Goal: Obtain resource: Obtain resource

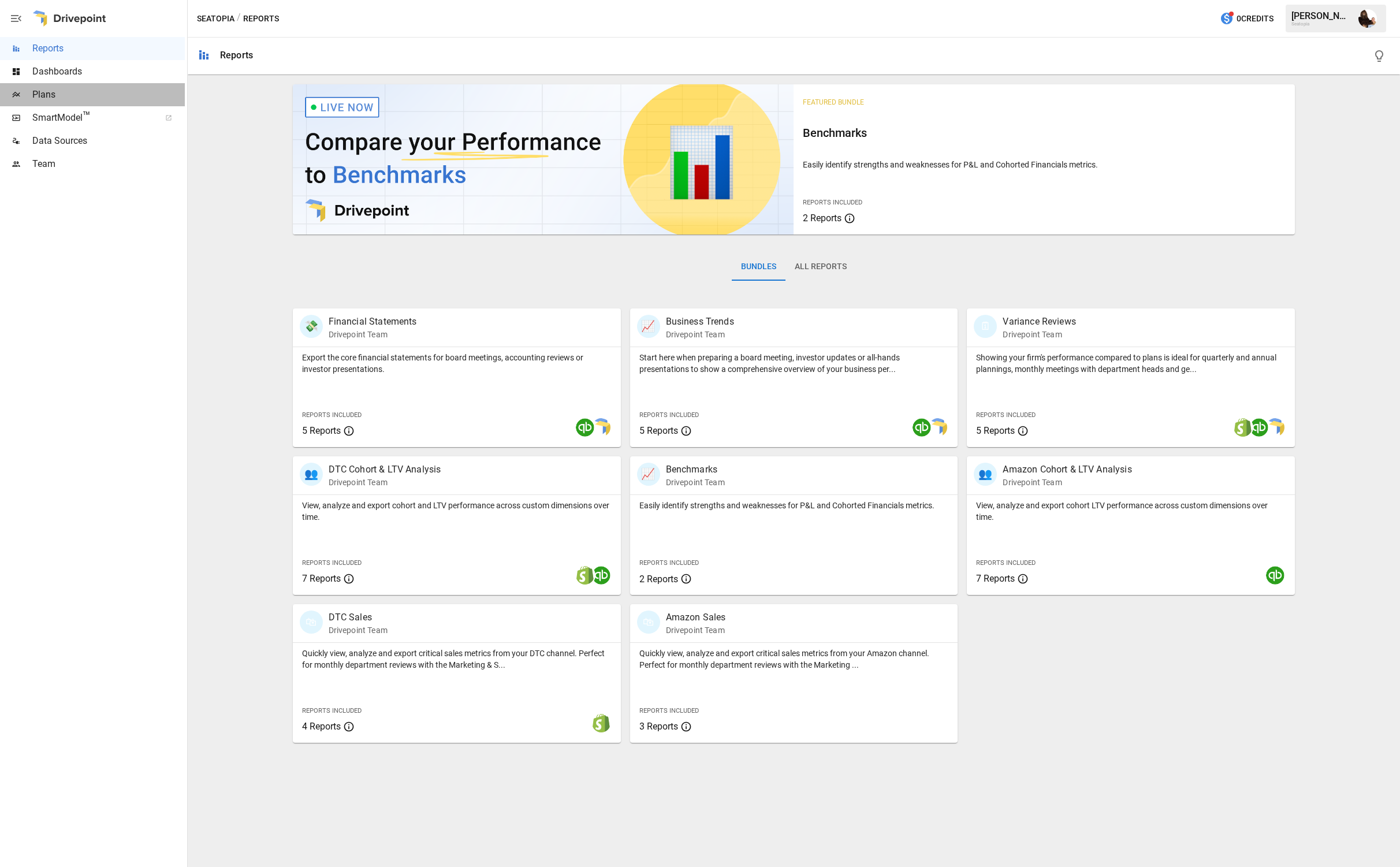
click at [58, 92] on span "Plans" at bounding box center [108, 94] width 153 height 14
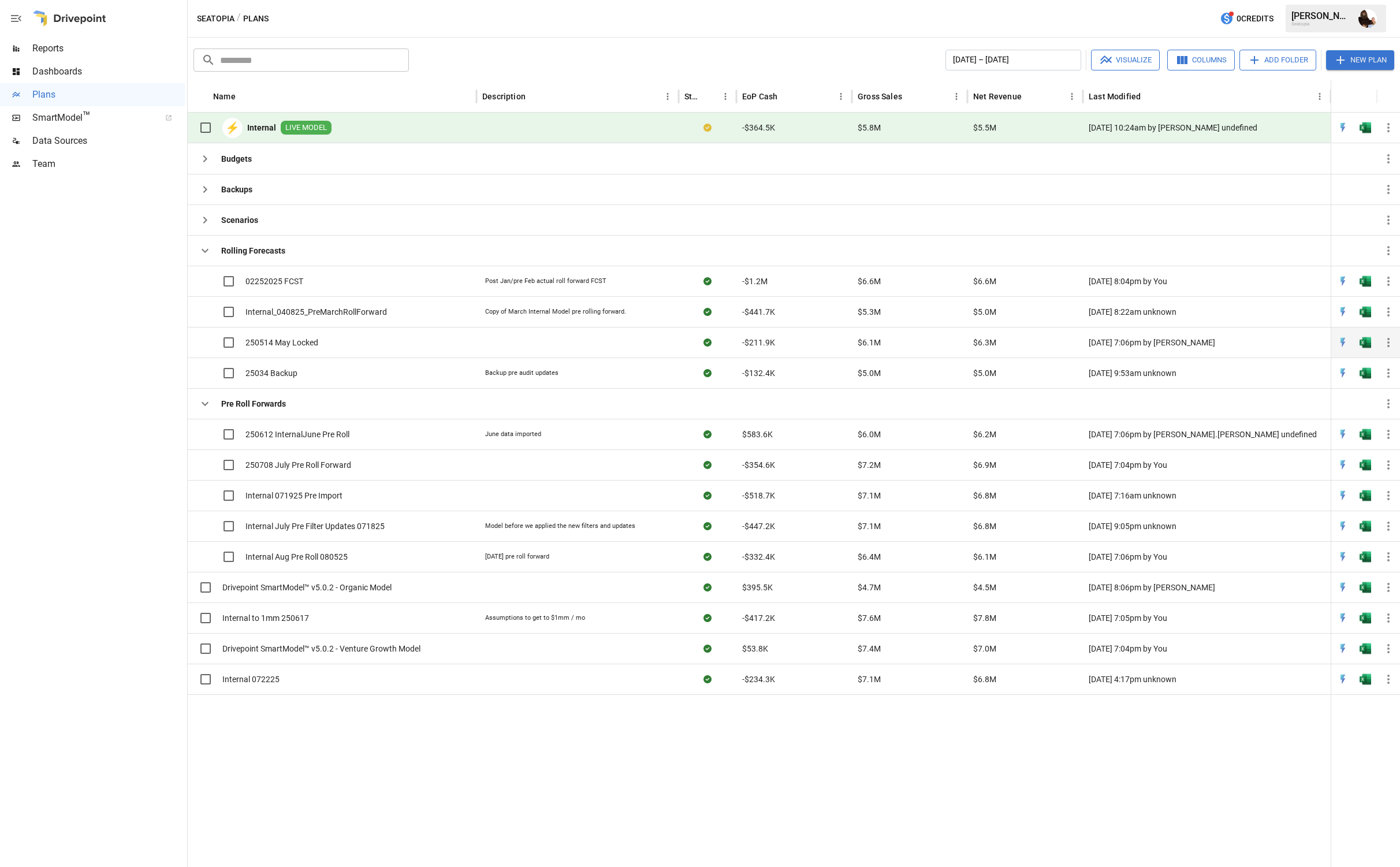
click at [369, 346] on div "250514 May Locked" at bounding box center [332, 342] width 289 height 30
click at [1362, 287] on img "Open in Excel" at bounding box center [1365, 281] width 11 height 11
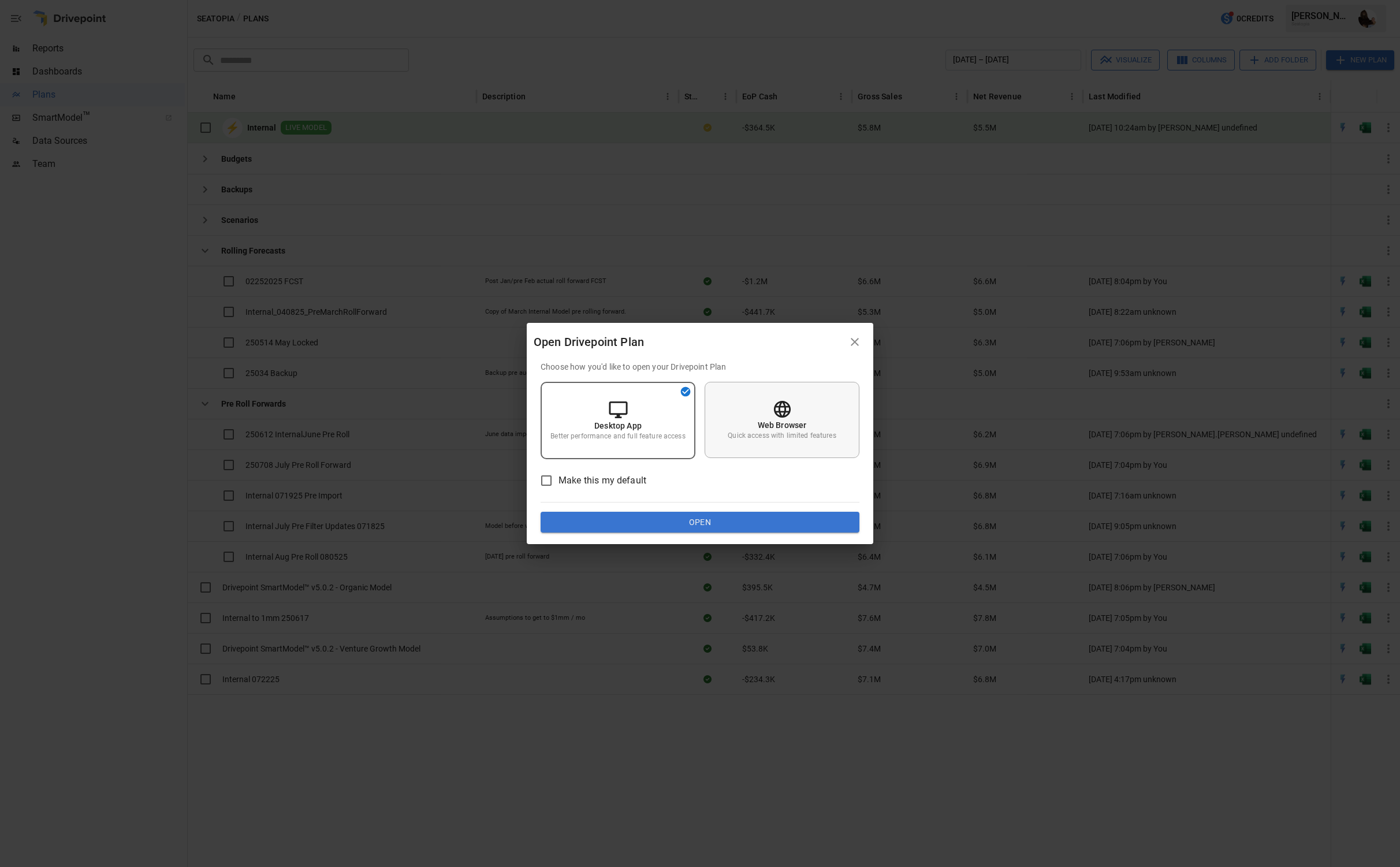
click at [832, 402] on div "Web Browser Quick access with limited features" at bounding box center [782, 420] width 155 height 76
click at [720, 524] on button "Open" at bounding box center [700, 522] width 319 height 21
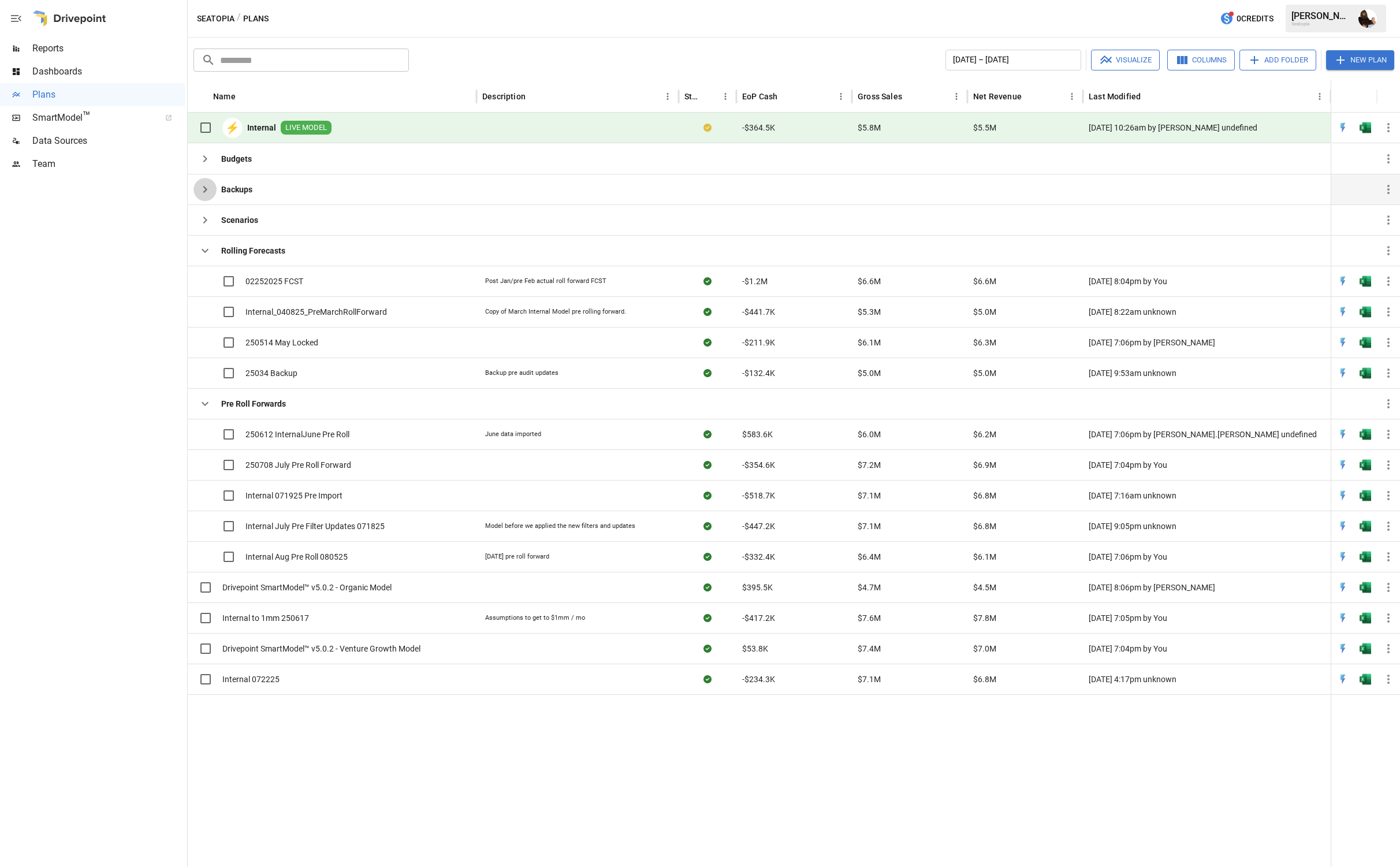
click at [205, 189] on icon "button" at bounding box center [206, 189] width 4 height 7
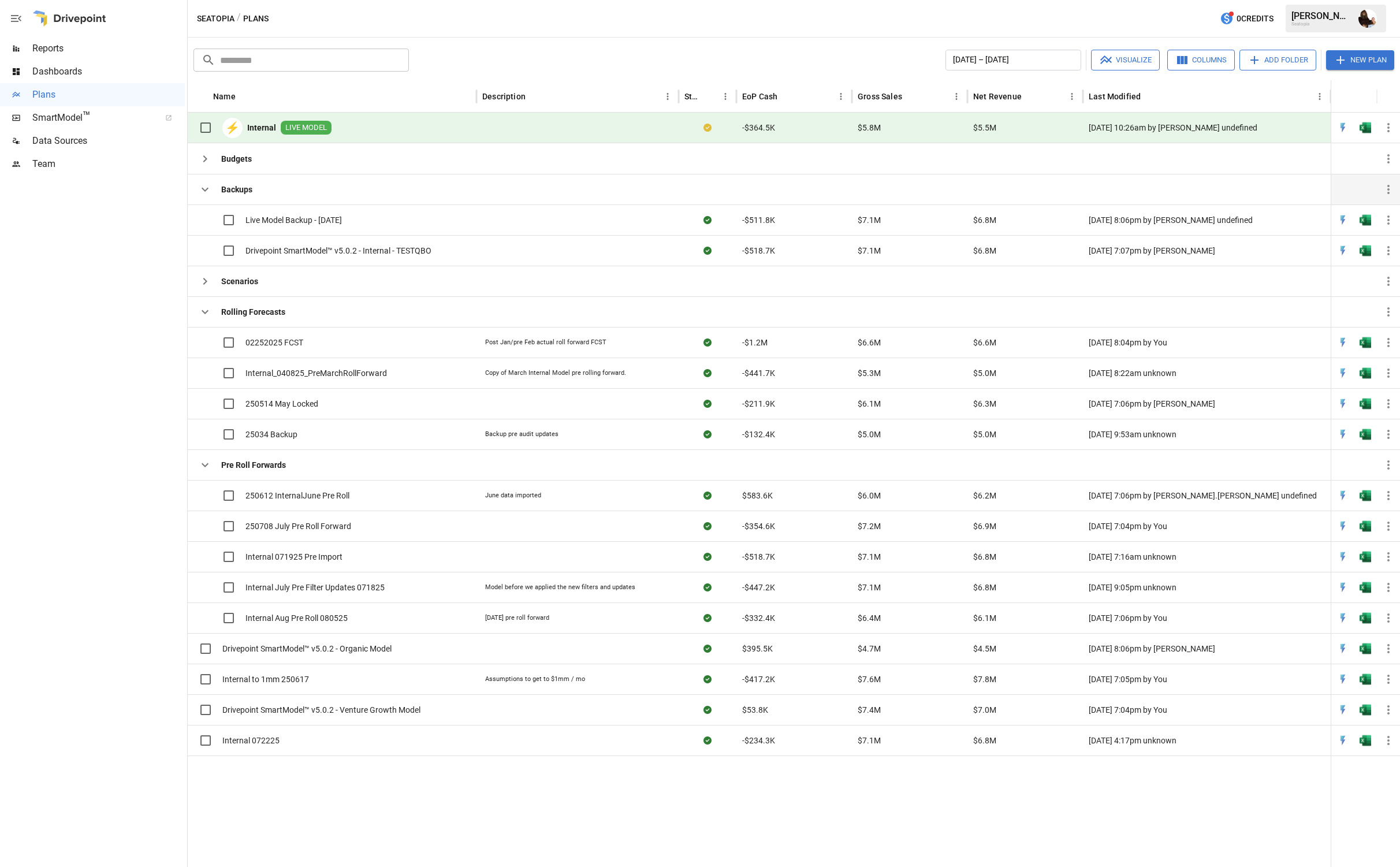
click at [205, 189] on icon "button" at bounding box center [205, 189] width 14 height 14
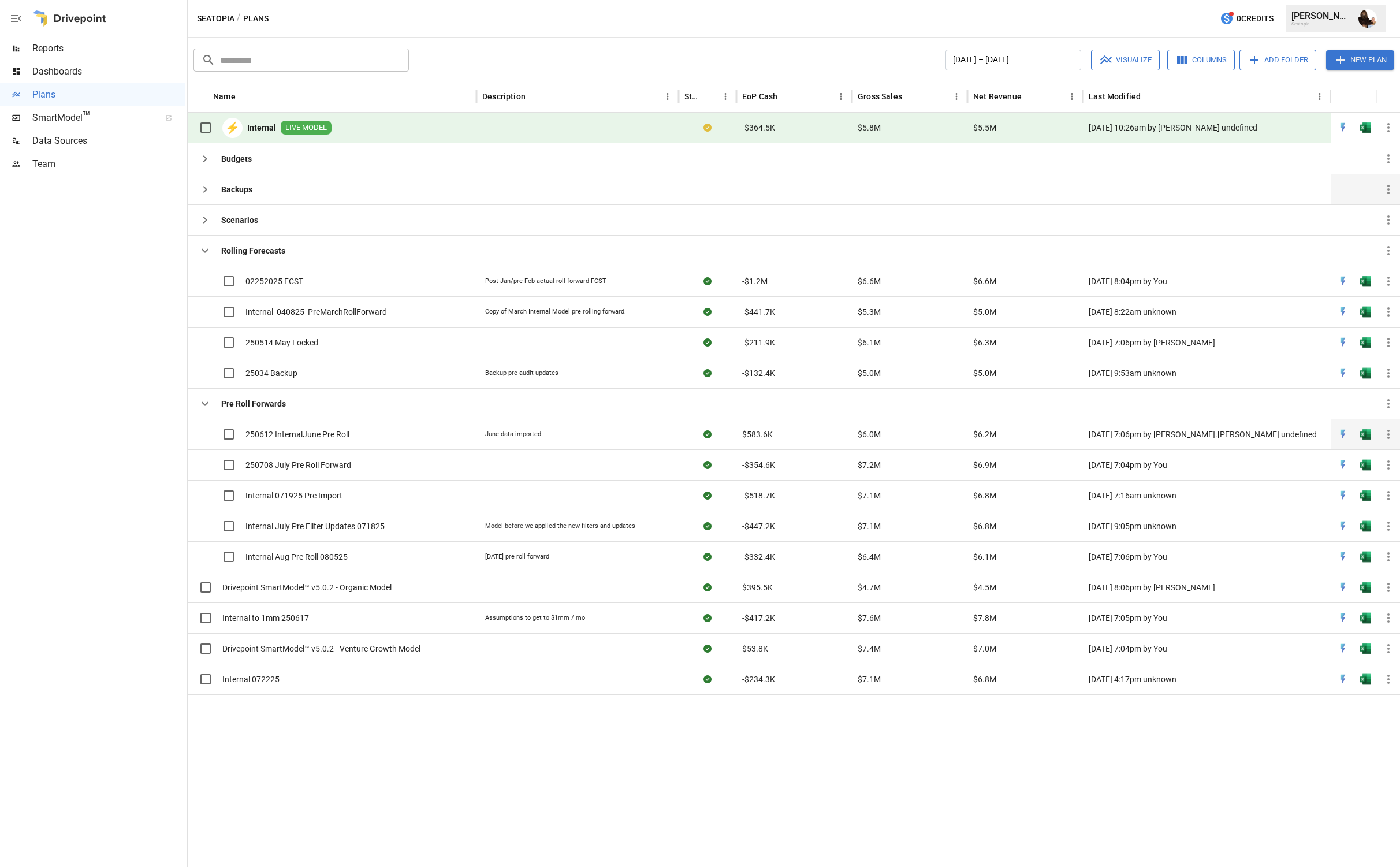
click at [369, 434] on div "250612 InternalJune Pre Roll" at bounding box center [332, 434] width 289 height 30
click at [1366, 287] on img "Open in Excel" at bounding box center [1365, 281] width 11 height 11
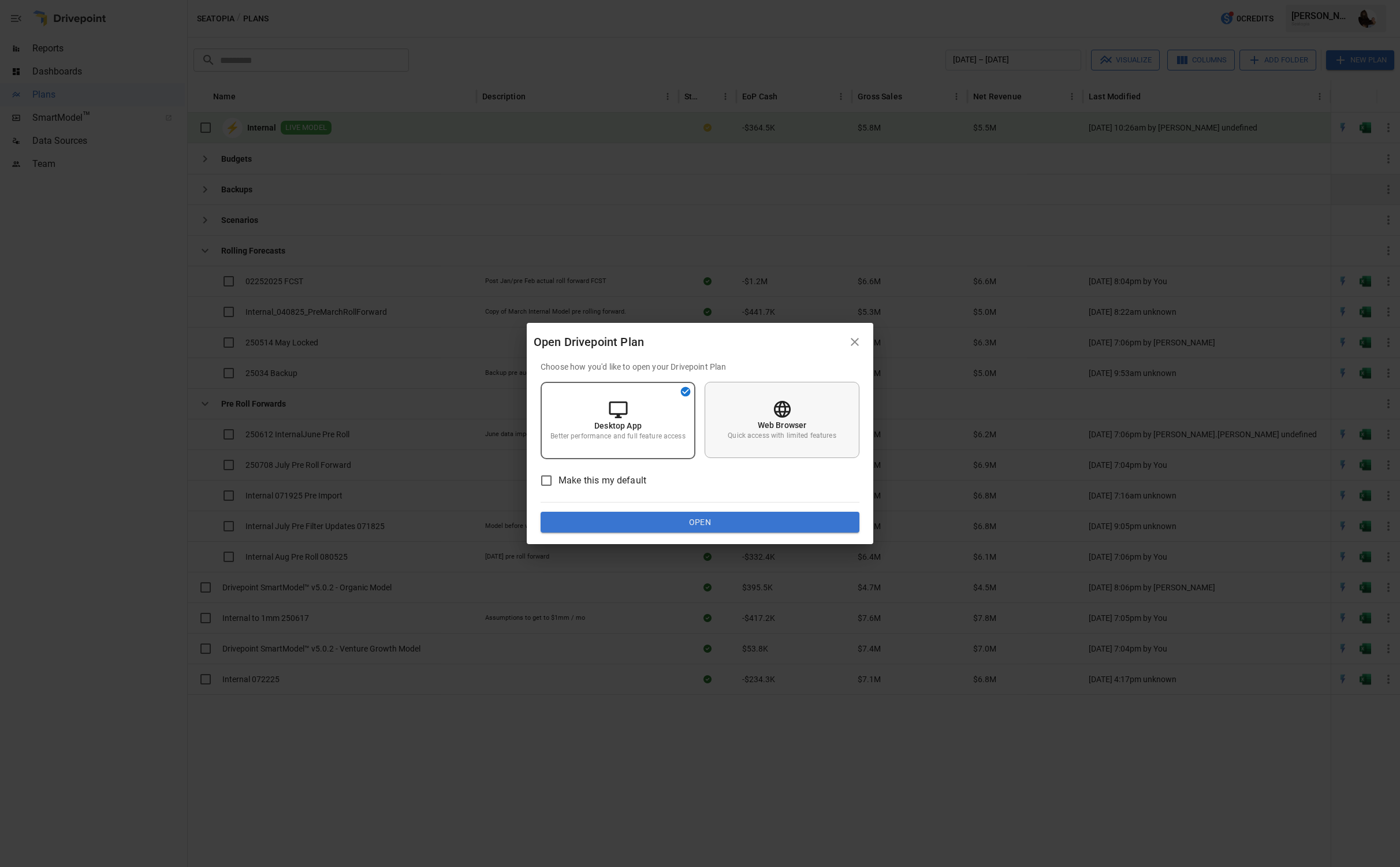
click at [823, 440] on p "Quick access with limited features" at bounding box center [781, 436] width 108 height 9
click at [742, 525] on button "Open" at bounding box center [700, 522] width 319 height 21
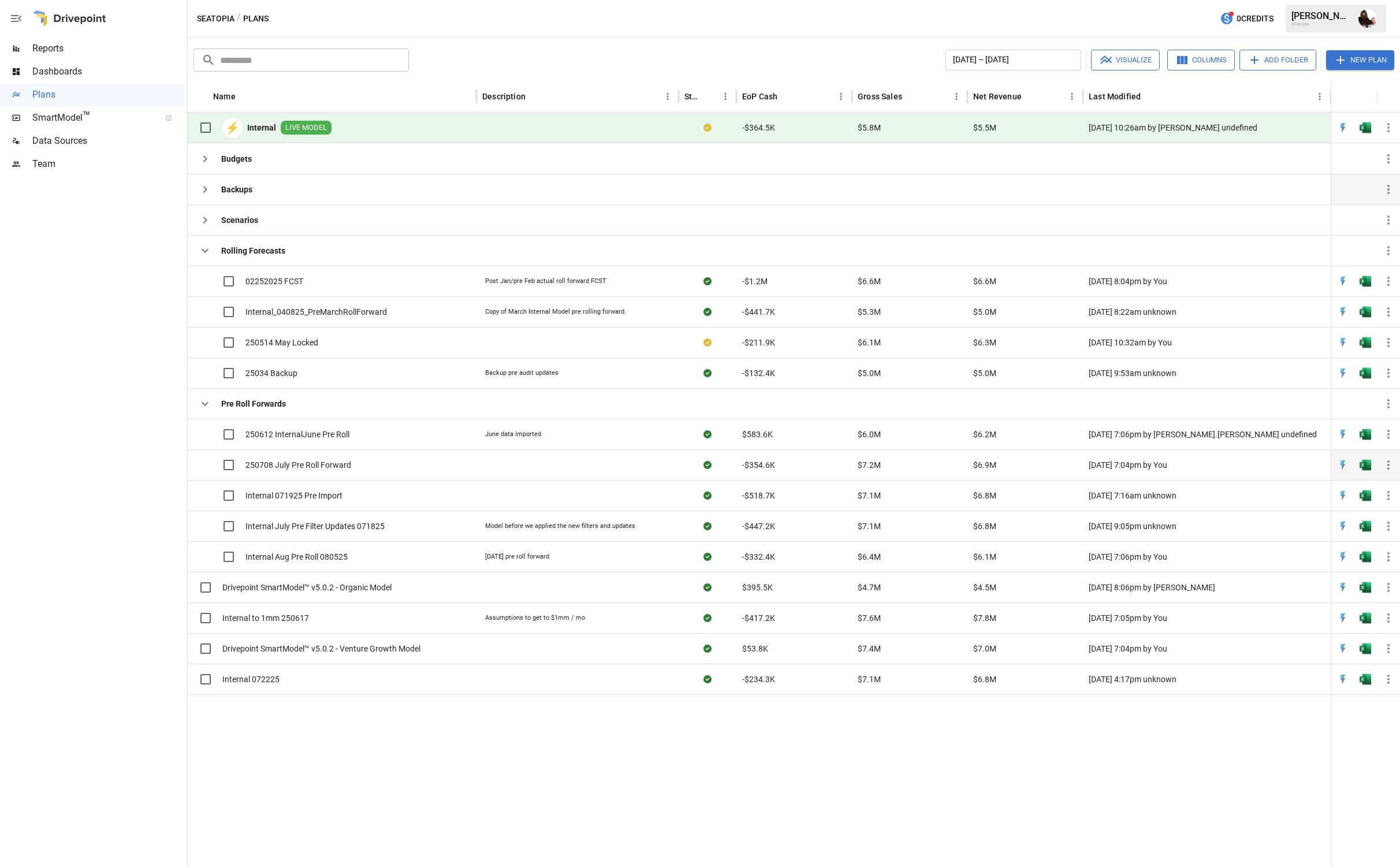
click at [428, 465] on div "250708 July Pre Roll Forward" at bounding box center [332, 464] width 289 height 30
click at [1360, 290] on button "button" at bounding box center [1365, 281] width 37 height 17
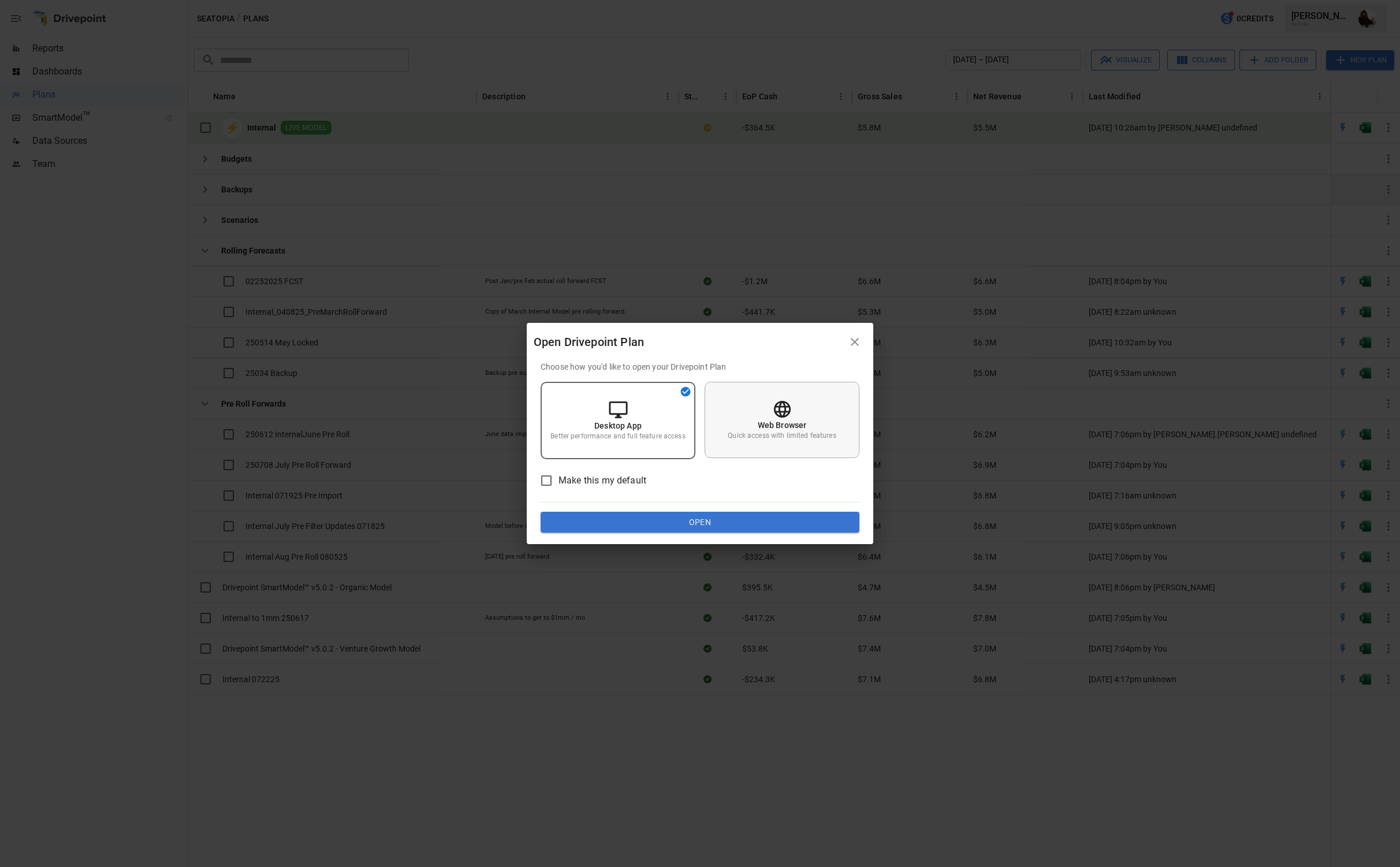
click at [816, 402] on div "Web Browser Quick access with limited features" at bounding box center [782, 420] width 155 height 76
click at [726, 524] on button "Open" at bounding box center [700, 522] width 319 height 21
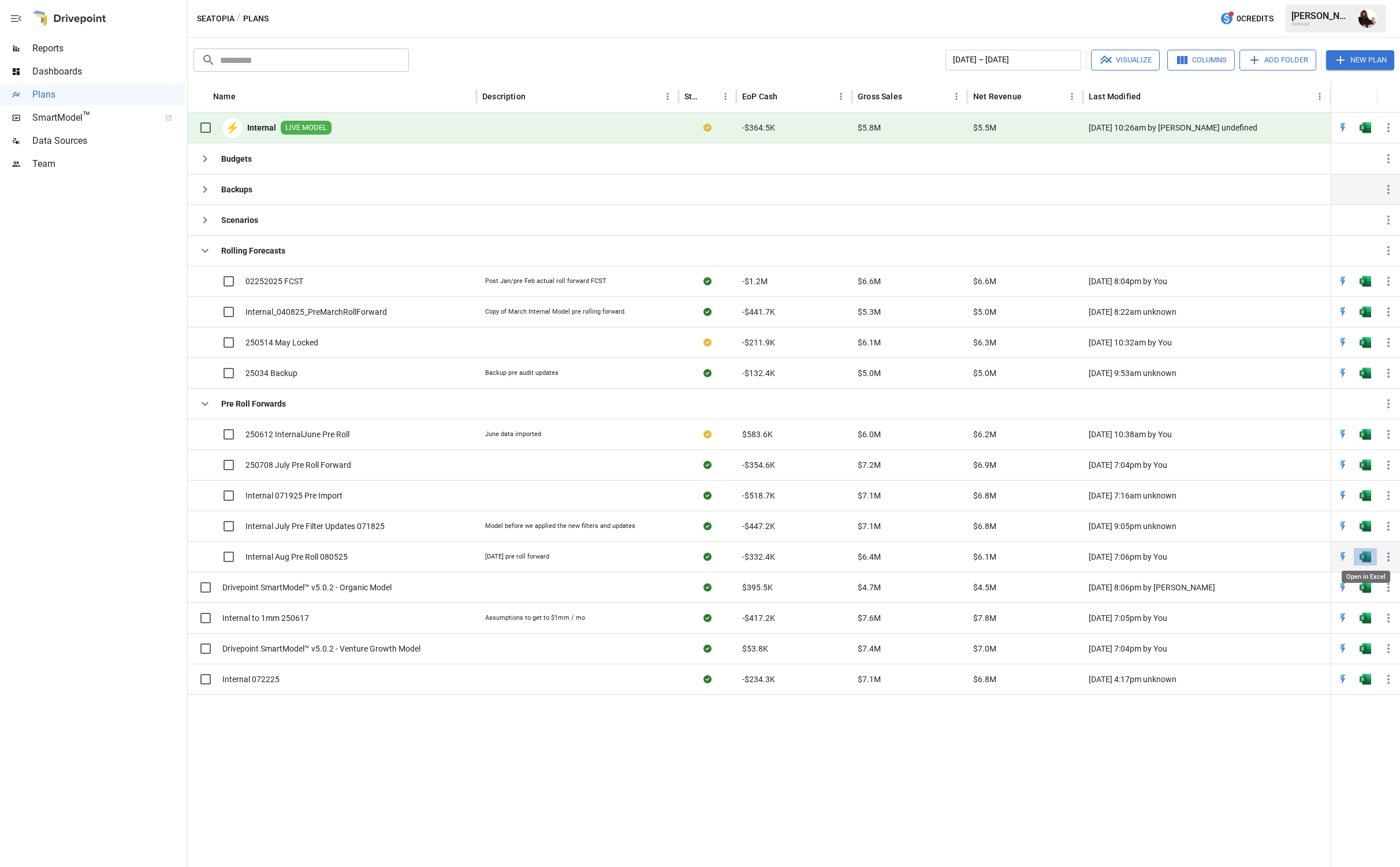
click at [1370, 287] on img "Open in Excel" at bounding box center [1365, 281] width 11 height 11
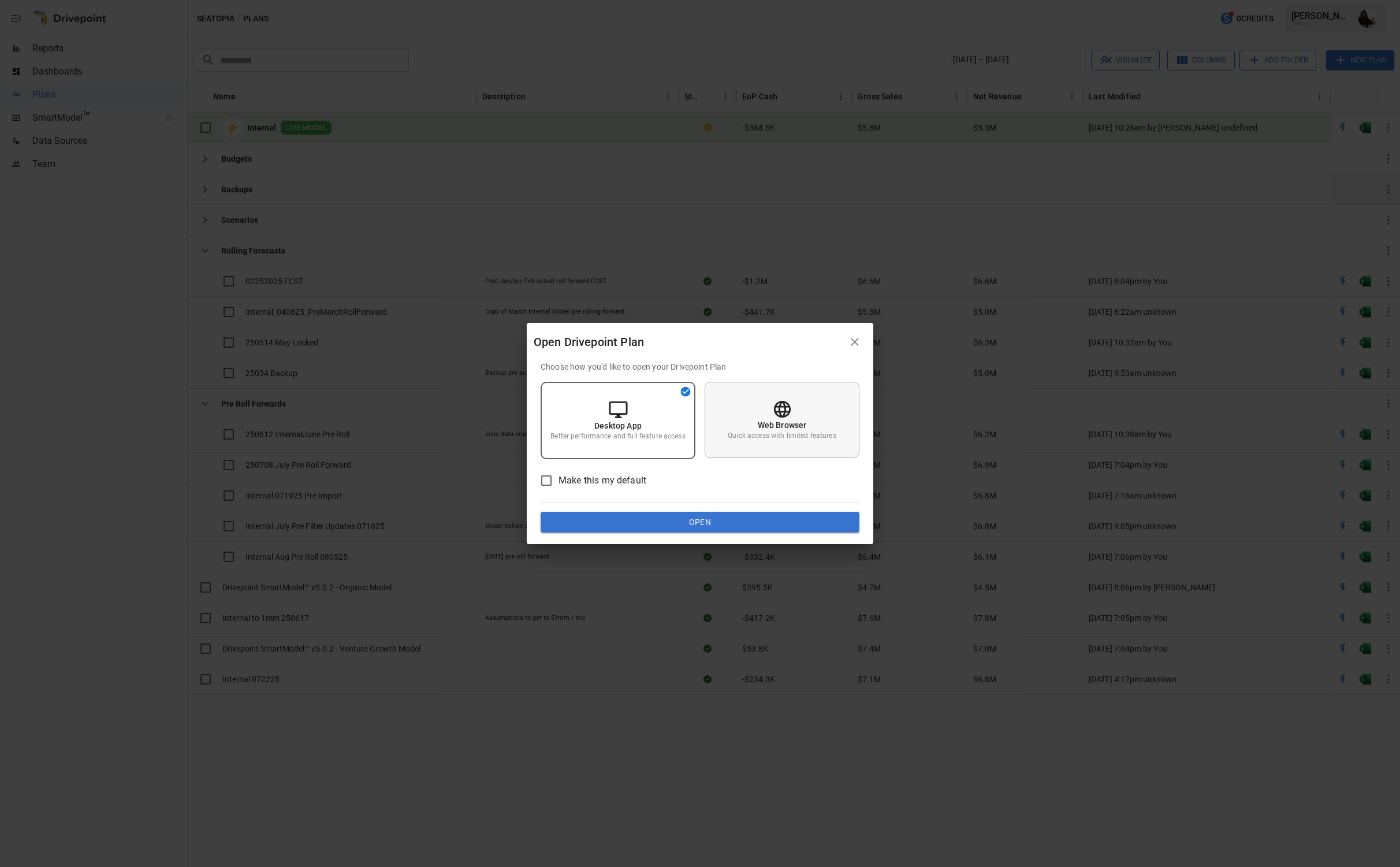
click at [829, 410] on div "Web Browser Quick access with limited features" at bounding box center [782, 420] width 155 height 76
click at [740, 518] on button "Open" at bounding box center [700, 522] width 319 height 21
